Goal: Transaction & Acquisition: Purchase product/service

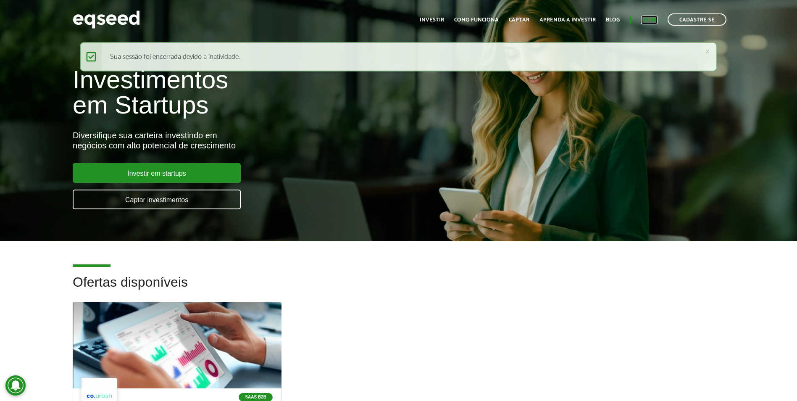
click at [654, 20] on link "Login" at bounding box center [649, 19] width 16 height 5
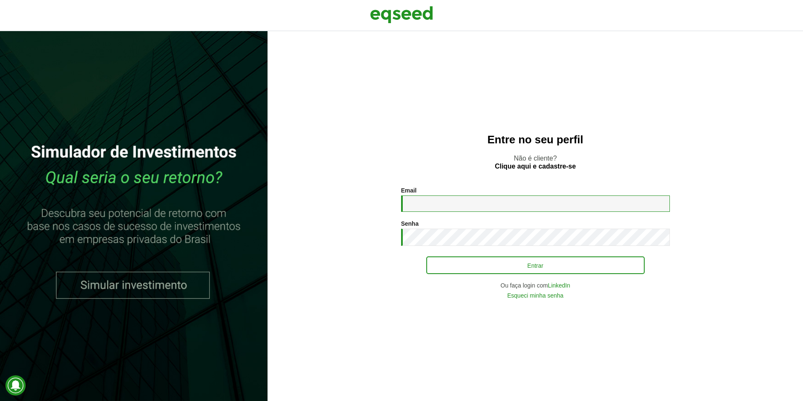
type input "**********"
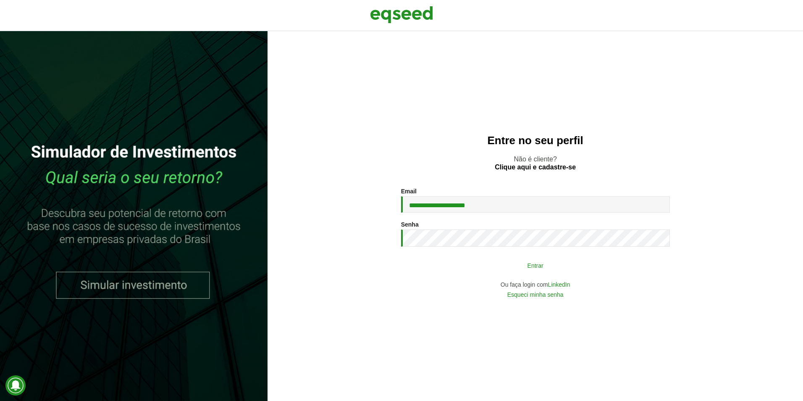
click at [499, 269] on button "Entrar" at bounding box center [535, 265] width 218 height 16
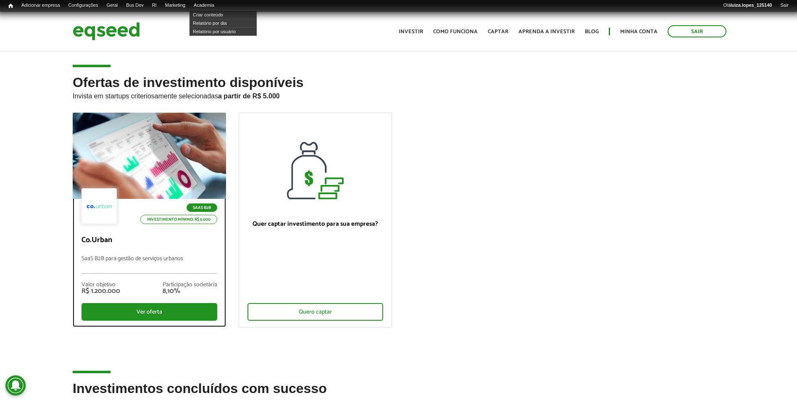
click at [121, 236] on p "Co.Urban" at bounding box center [149, 240] width 136 height 9
